Goal: Information Seeking & Learning: Learn about a topic

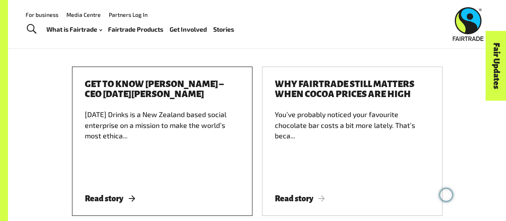
scroll to position [3030, 0]
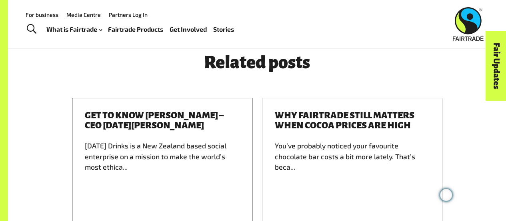
click at [121, 110] on h3 "Get to know Jonny Harrison – CEO Karma Drinks" at bounding box center [162, 120] width 155 height 20
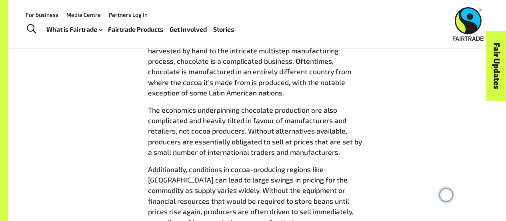
scroll to position [2306, 0]
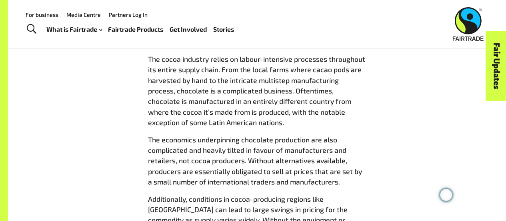
click at [134, 30] on link "Fairtrade Products" at bounding box center [135, 29] width 55 height 11
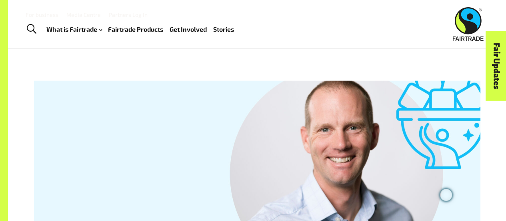
click at [495, 63] on link "Fair Updates" at bounding box center [496, 65] width 20 height 69
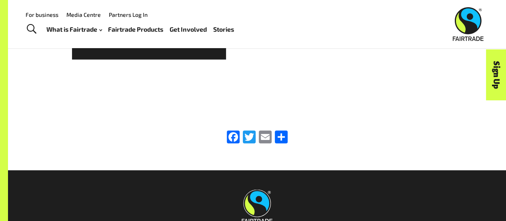
scroll to position [735, 0]
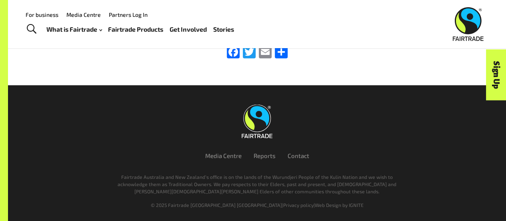
click at [225, 28] on link "Stories" at bounding box center [223, 29] width 21 height 11
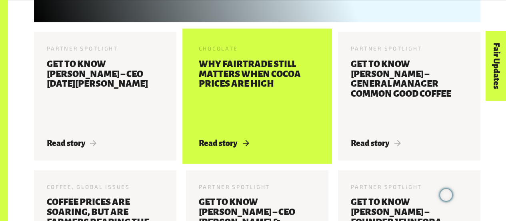
scroll to position [461, 0]
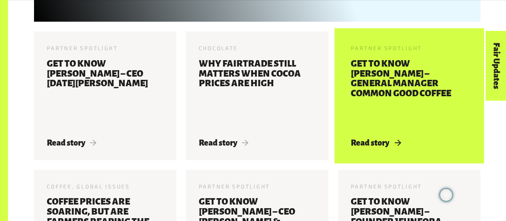
click at [380, 84] on h3 "Get to know Adrian Palmer – General Manager Common Good Coffee" at bounding box center [409, 93] width 117 height 69
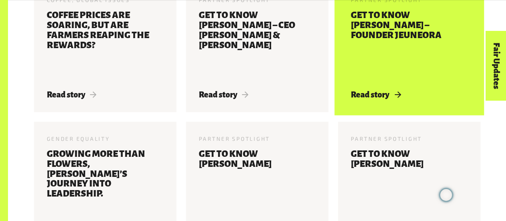
scroll to position [648, 0]
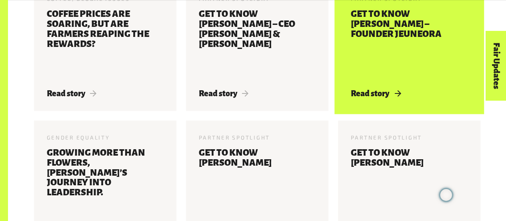
click at [395, 88] on div "Partner Spotlight 28 Feb 2025 Get to know Monique Kaminski – Founder Jeuneora R…" at bounding box center [409, 46] width 142 height 128
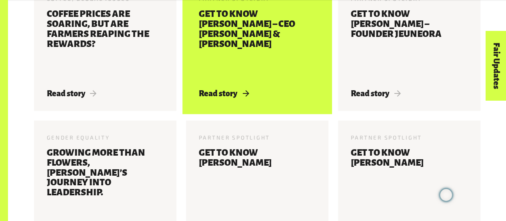
click at [271, 60] on h3 "Get to know Abdullah Ramay – CEO Pablo & Rusty" at bounding box center [257, 43] width 117 height 69
click at [275, 28] on h3 "Get to know Abdullah Ramay – CEO Pablo & Rusty" at bounding box center [257, 43] width 117 height 69
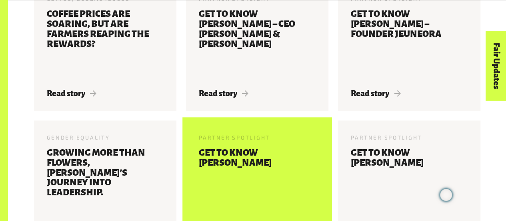
click at [253, 157] on h3 "Get to know Sean McGowan" at bounding box center [257, 181] width 117 height 69
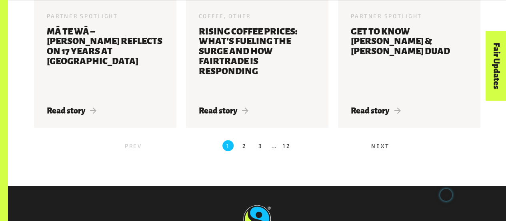
scroll to position [907, 0]
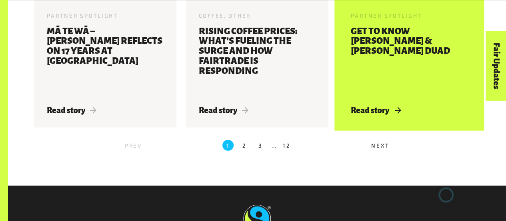
click at [400, 35] on h3 "Get to know Kate Fowler & Rukaiya Duad" at bounding box center [409, 60] width 117 height 69
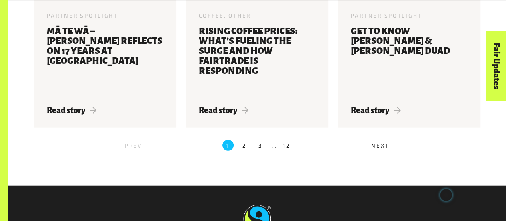
click at [243, 149] on label "2" at bounding box center [244, 145] width 11 height 11
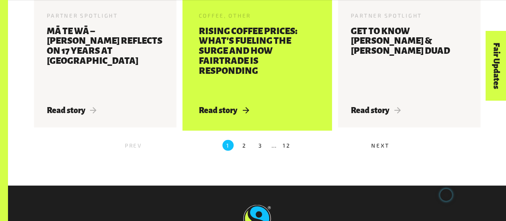
scroll to position [239, 0]
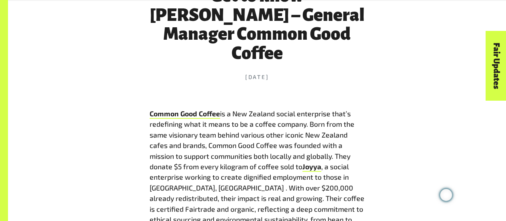
scroll to position [340, 0]
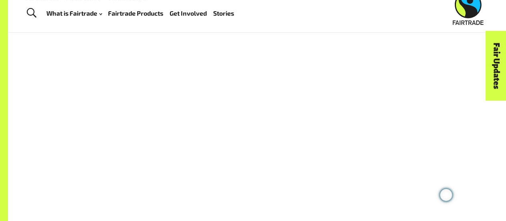
scroll to position [328, 0]
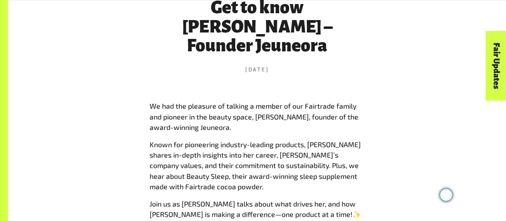
drag, startPoint x: 229, startPoint y: 129, endPoint x: 201, endPoint y: 129, distance: 28.0
click at [201, 129] on p "We had the pleasure of talking a member of our Fairtrade family and pioneer in …" at bounding box center [257, 116] width 215 height 32
copy p "Jeuneora"
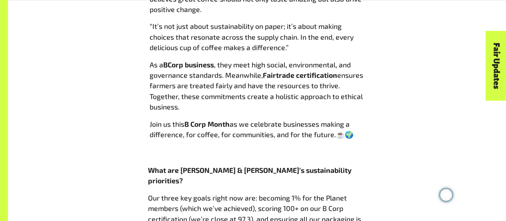
scroll to position [504, 0]
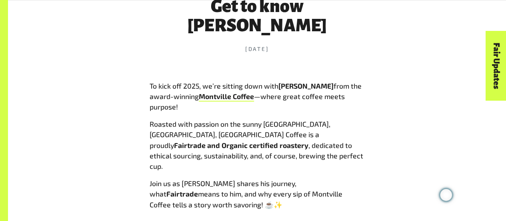
scroll to position [332, 0]
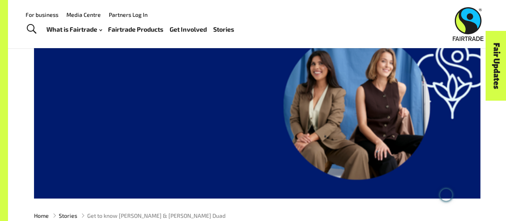
scroll to position [66, 0]
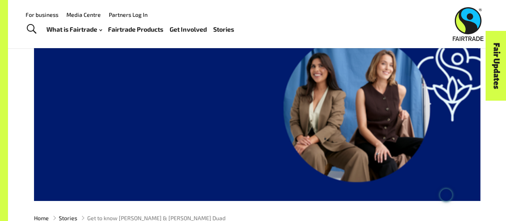
click at [128, 28] on link "Fairtrade Products" at bounding box center [135, 29] width 55 height 11
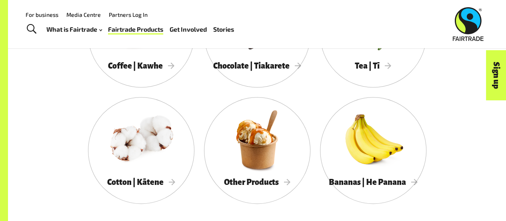
scroll to position [455, 0]
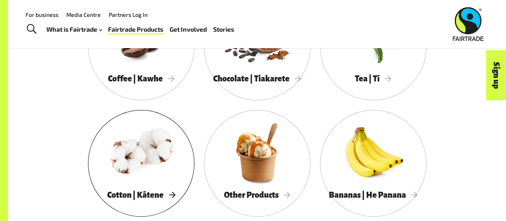
click at [140, 161] on div at bounding box center [141, 151] width 106 height 69
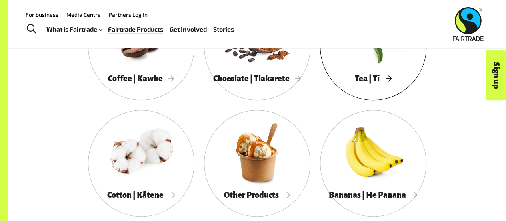
click at [369, 70] on div at bounding box center [373, 35] width 106 height 69
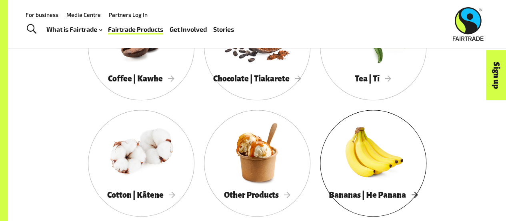
click at [360, 158] on div at bounding box center [373, 151] width 106 height 69
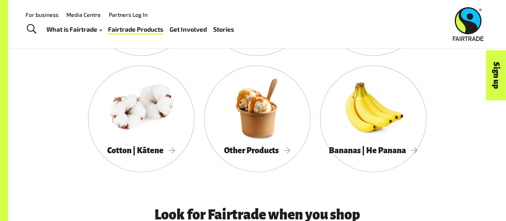
scroll to position [497, 0]
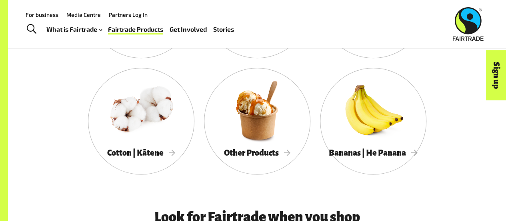
click at [259, 157] on span "Other Products" at bounding box center [257, 152] width 66 height 9
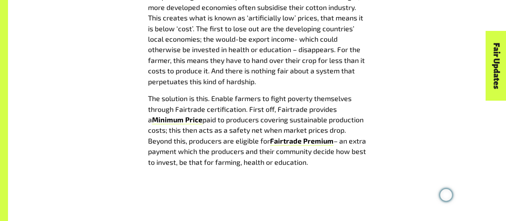
scroll to position [1070, 0]
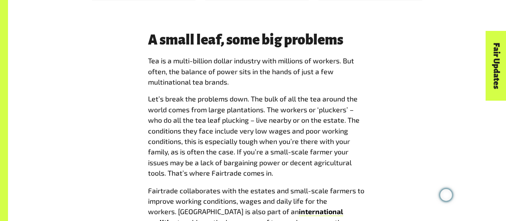
scroll to position [572, 0]
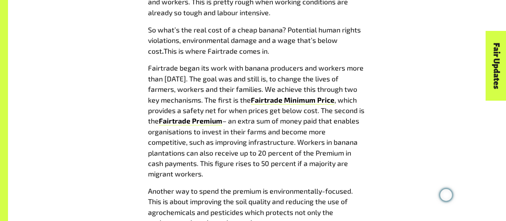
scroll to position [740, 0]
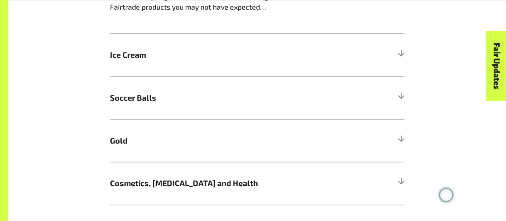
scroll to position [681, 0]
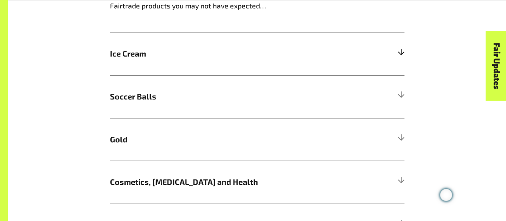
click at [206, 66] on h5 "Ice Cream" at bounding box center [257, 53] width 295 height 43
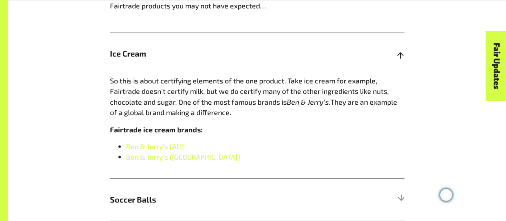
click at [206, 66] on h5 "Ice Cream" at bounding box center [257, 53] width 295 height 43
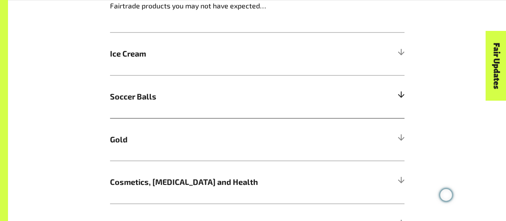
click at [183, 95] on span "Soccer Balls" at bounding box center [220, 96] width 221 height 12
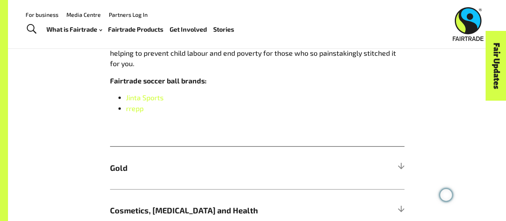
scroll to position [880, 0]
click at [158, 162] on span "Gold" at bounding box center [220, 168] width 221 height 12
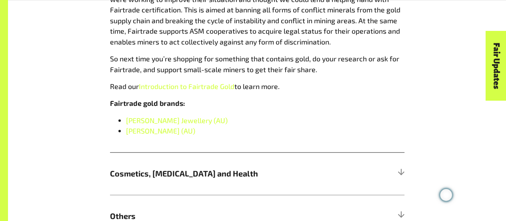
scroll to position [968, 0]
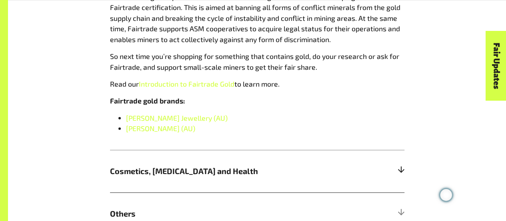
click at [150, 168] on span "Cosmetics, Skin Care and Health" at bounding box center [220, 171] width 221 height 12
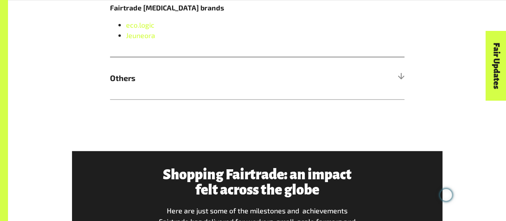
scroll to position [981, 0]
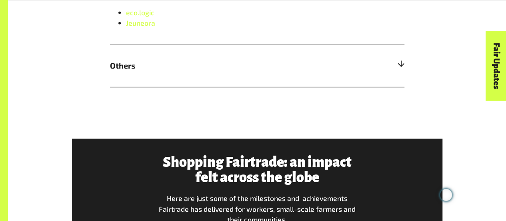
click at [140, 78] on h5 "Others" at bounding box center [257, 65] width 295 height 43
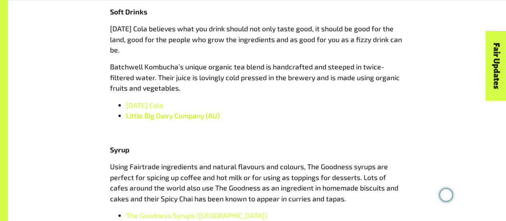
click at [191, 120] on span "Little Big Dairy Company (AU)" at bounding box center [173, 115] width 94 height 9
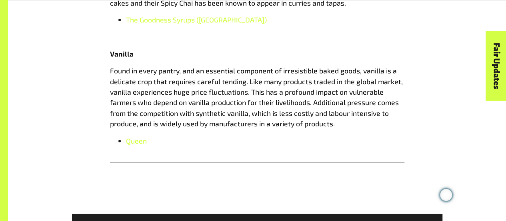
scroll to position [1177, 0]
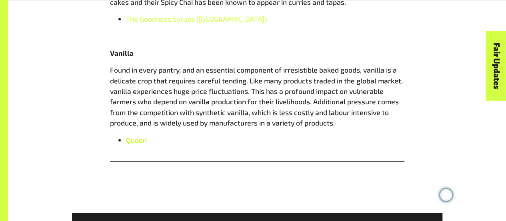
click at [141, 141] on span "Queen" at bounding box center [136, 139] width 21 height 9
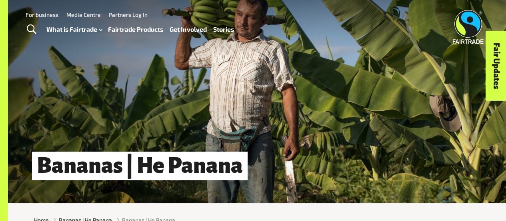
click at [124, 31] on link "Fairtrade Products" at bounding box center [135, 29] width 55 height 11
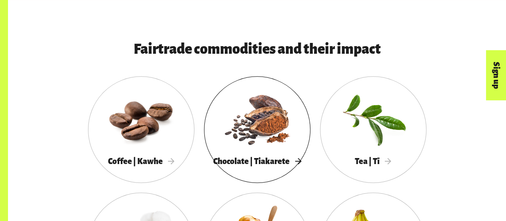
scroll to position [373, 0]
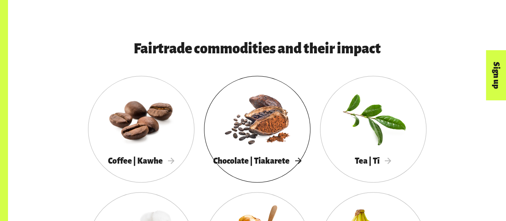
click at [268, 132] on div at bounding box center [257, 117] width 106 height 69
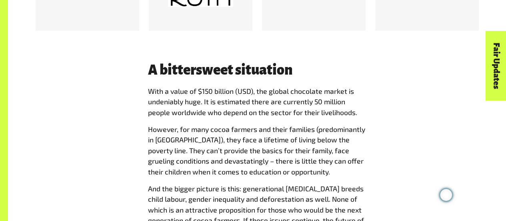
scroll to position [671, 0]
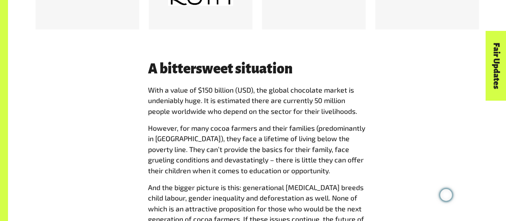
click at [150, 160] on p "However, for many cocoa farmers and their families (predominantly in [GEOGRAPHI…" at bounding box center [257, 148] width 219 height 53
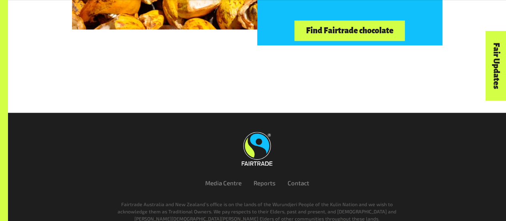
scroll to position [1920, 0]
